Goal: Task Accomplishment & Management: Complete application form

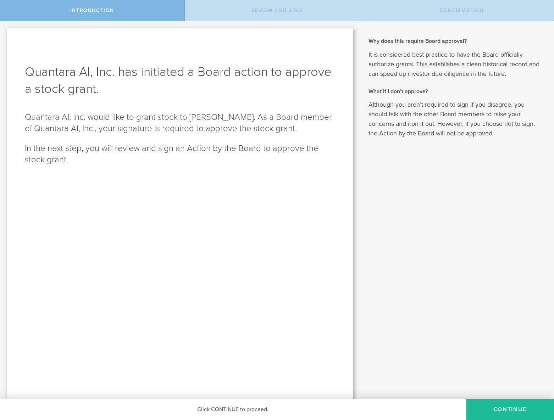
click at [500, 408] on button "Continue" at bounding box center [510, 409] width 88 height 21
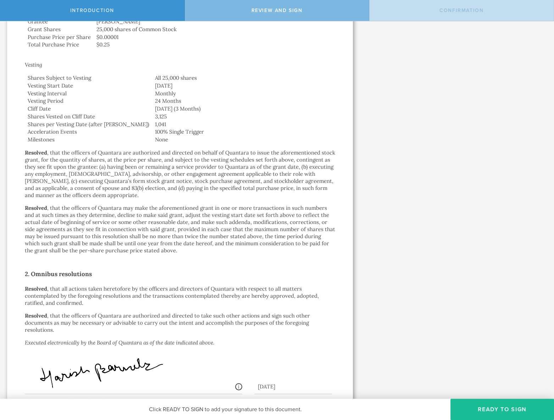
scroll to position [330, 0]
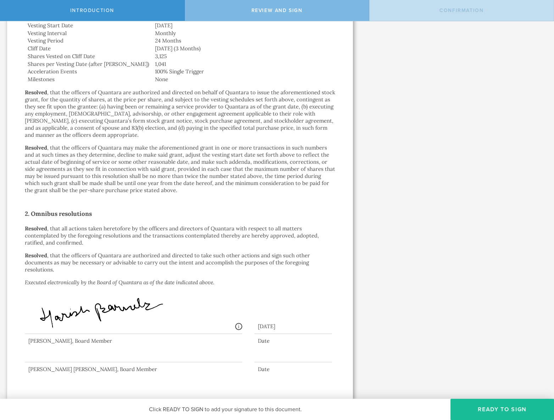
click at [494, 408] on button "Ready to Sign" at bounding box center [502, 409] width 104 height 21
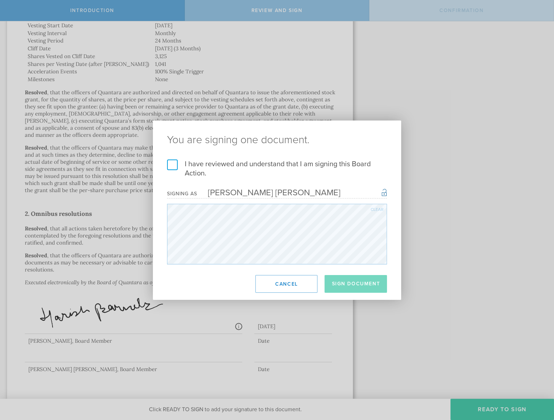
click at [304, 288] on button "Cancel" at bounding box center [286, 284] width 62 height 18
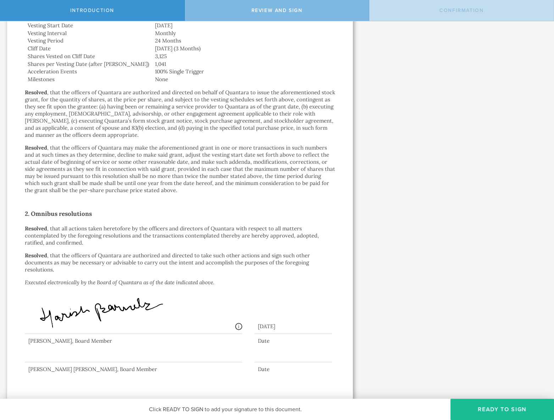
click at [479, 411] on button "Ready to Sign" at bounding box center [502, 409] width 104 height 21
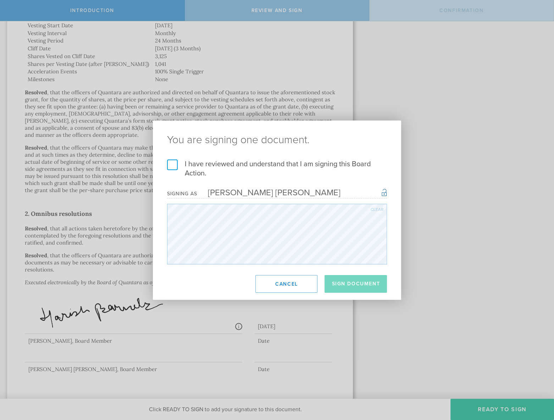
click at [175, 163] on label "I have reviewed and understand that I am signing this Board Action." at bounding box center [277, 169] width 220 height 18
click at [0, 0] on input "I have reviewed and understand that I am signing this Board Action." at bounding box center [0, 0] width 0 height 0
click at [357, 277] on button "Sign Document" at bounding box center [355, 284] width 62 height 18
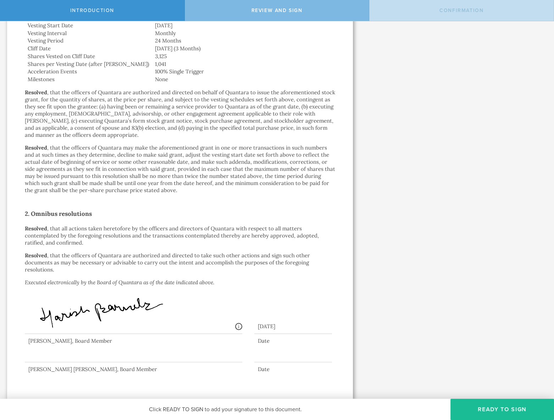
scroll to position [0, 0]
